Goal: Check status: Check status

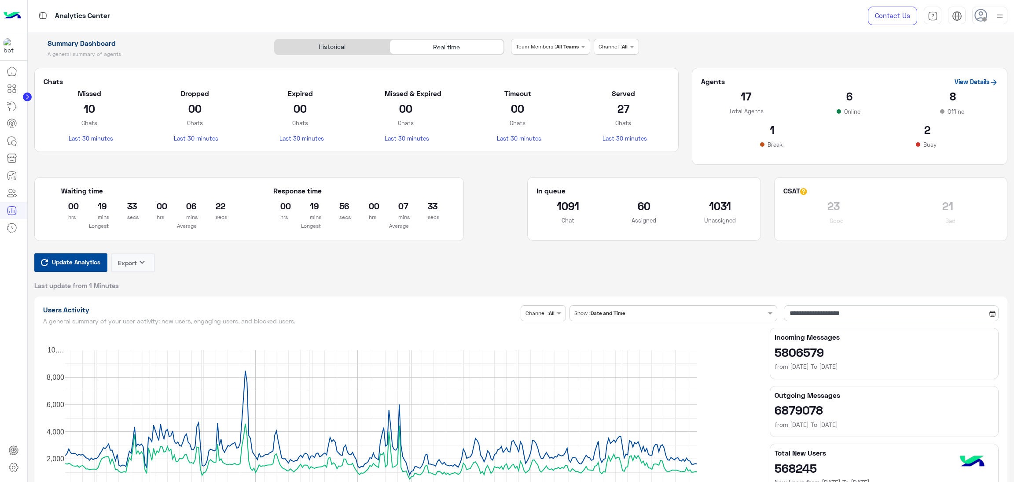
click at [78, 262] on span "Update Analytics" at bounding box center [76, 262] width 53 height 12
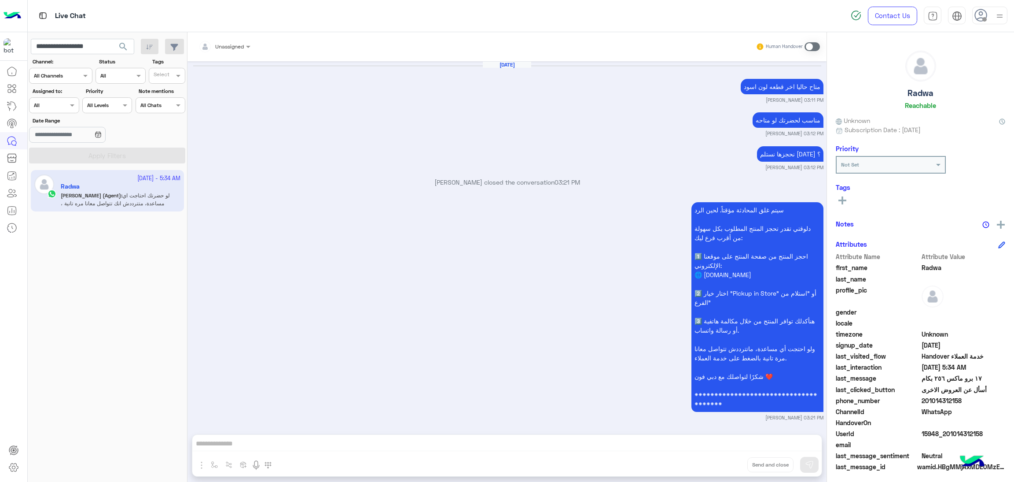
scroll to position [1455, 0]
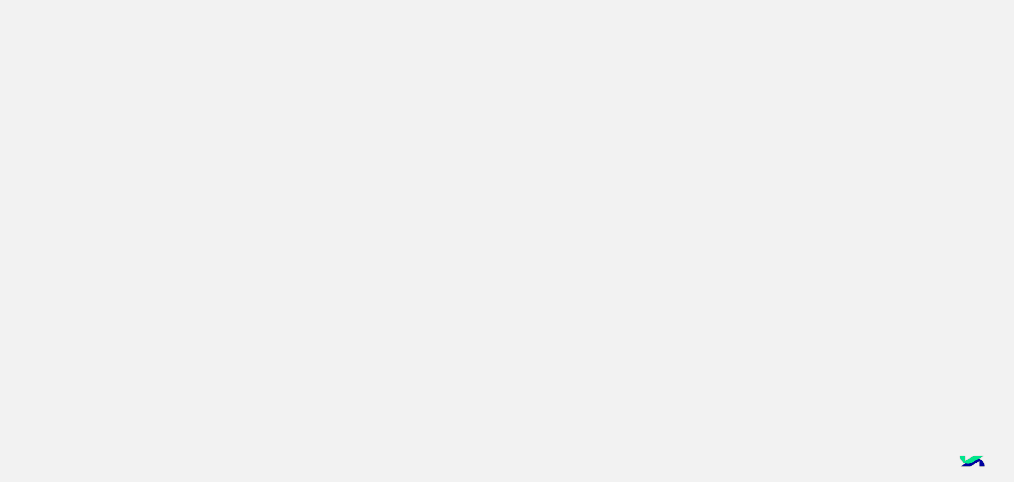
click at [689, 251] on app-root at bounding box center [507, 241] width 1014 height 482
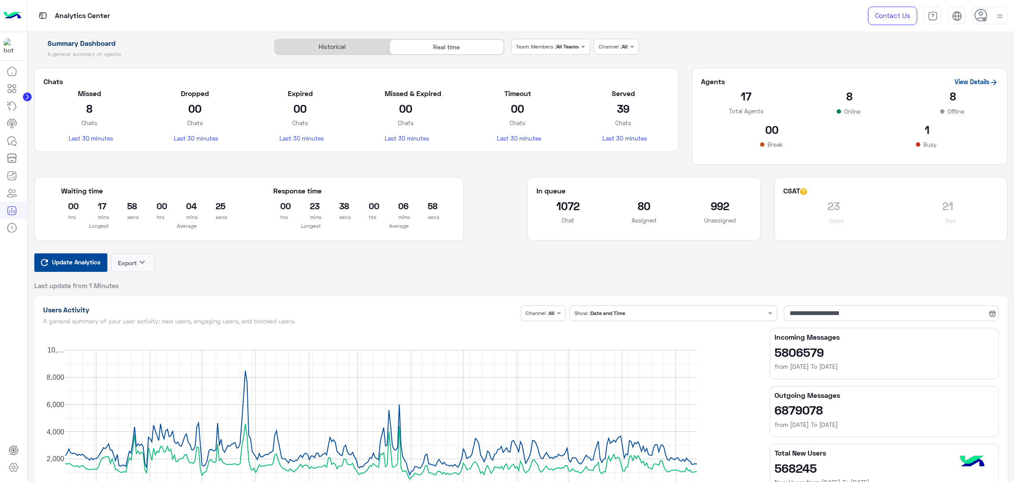
click at [77, 268] on span "Update Analytics" at bounding box center [76, 262] width 53 height 12
